Goal: Navigation & Orientation: Go to known website

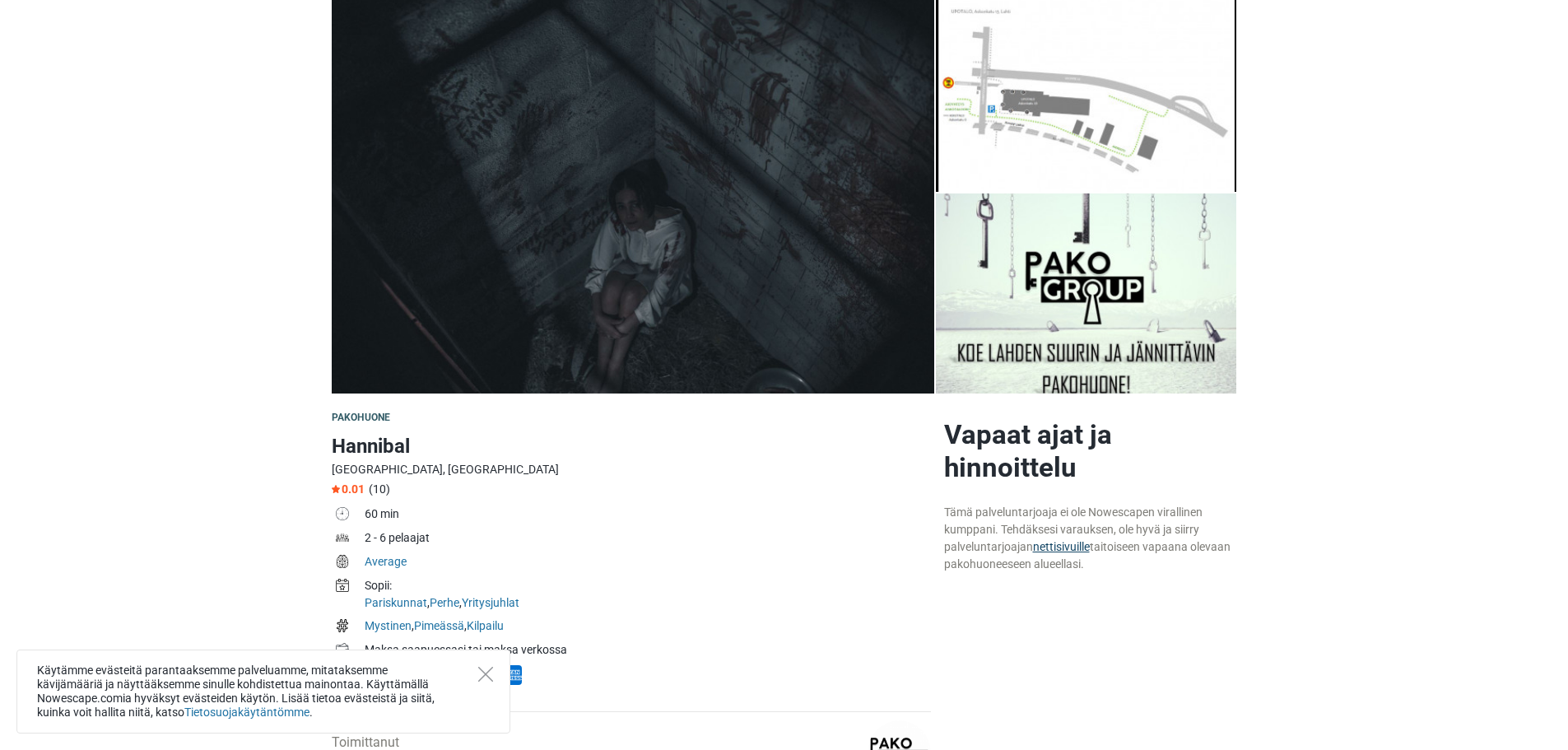
scroll to position [110, 0]
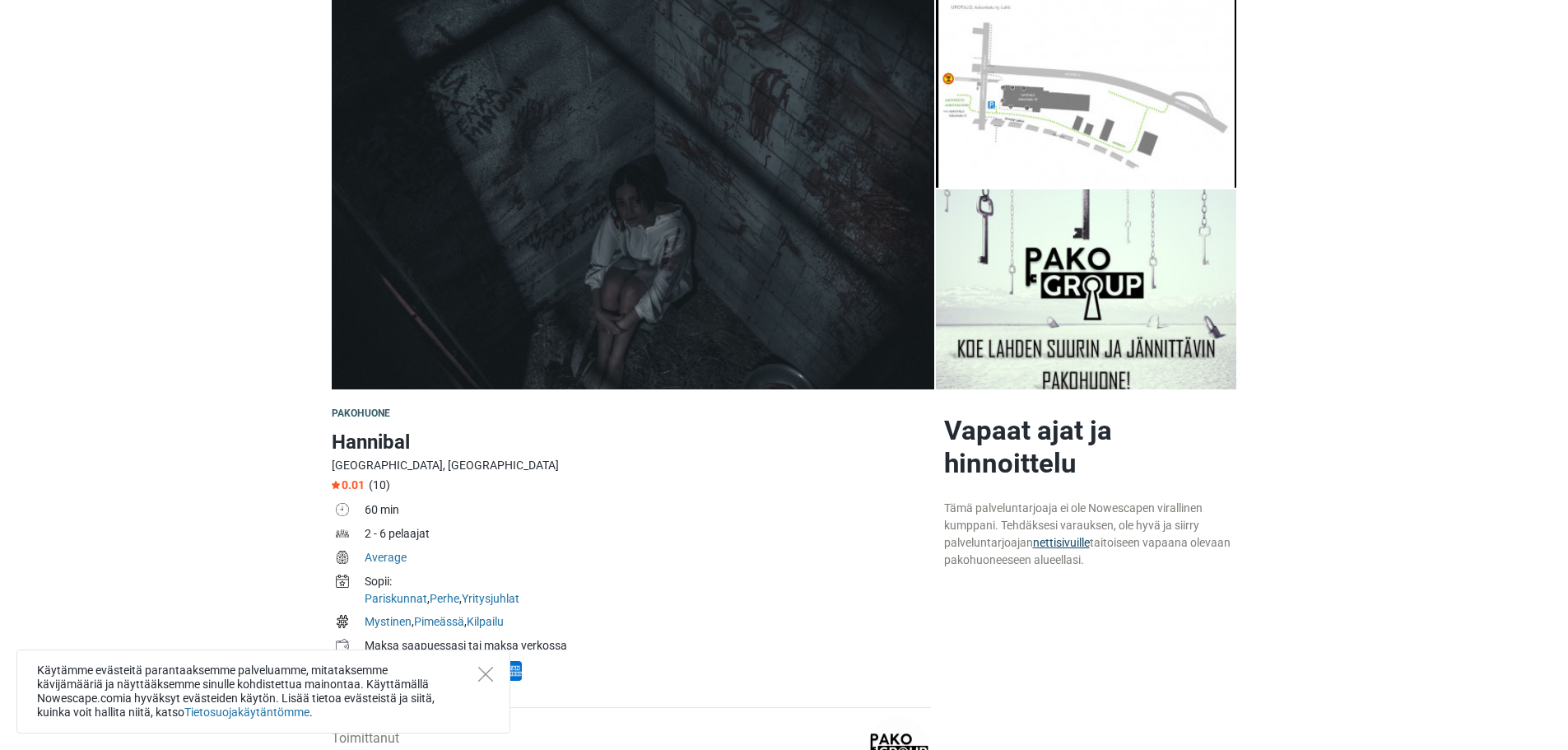
click at [1058, 538] on link "nettisivuille" at bounding box center [1061, 542] width 57 height 14
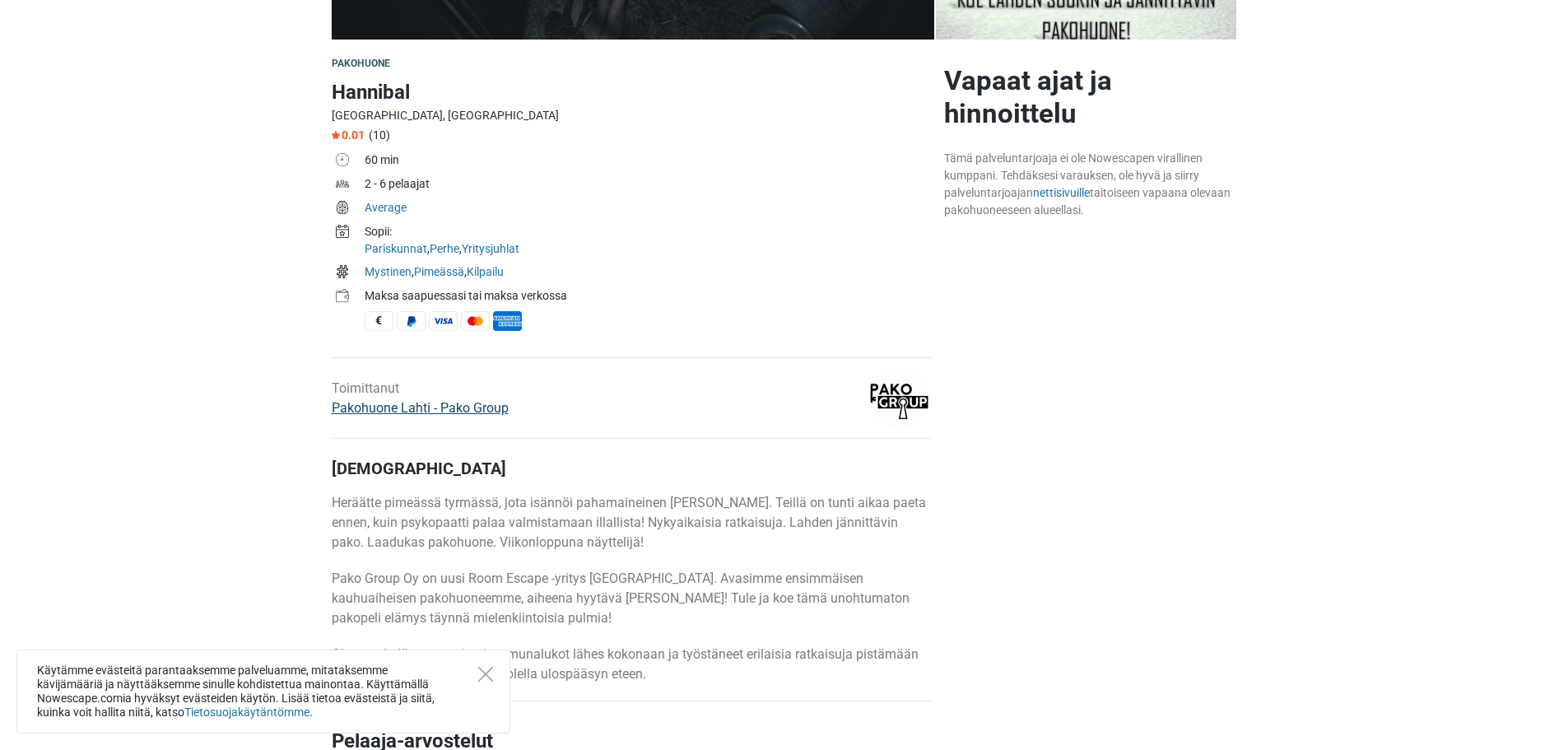
scroll to position [461, 0]
click at [395, 400] on link "Pakohuone Lahti - Pako Group" at bounding box center [420, 406] width 177 height 15
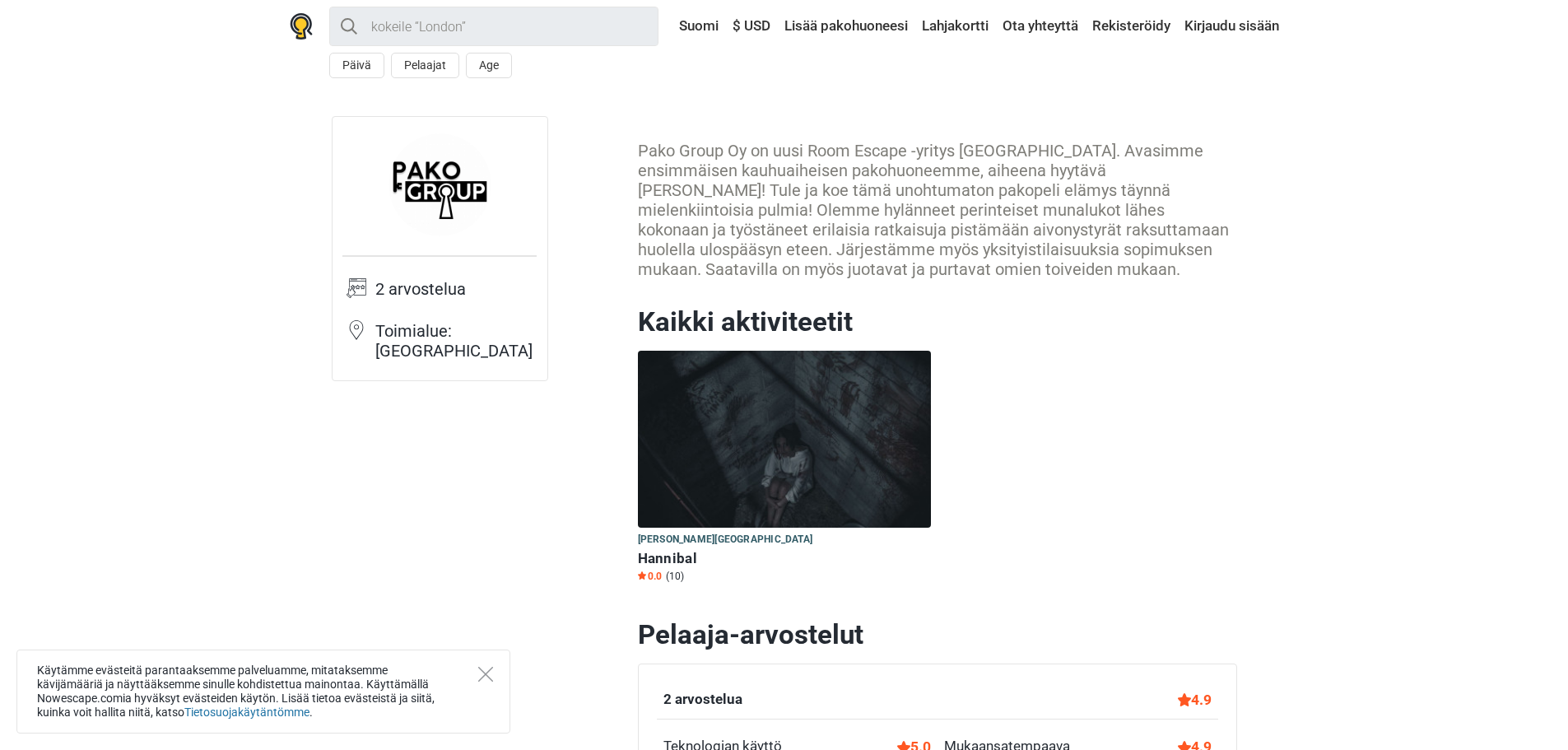
scroll to position [5, 0]
